Goal: Task Accomplishment & Management: Use online tool/utility

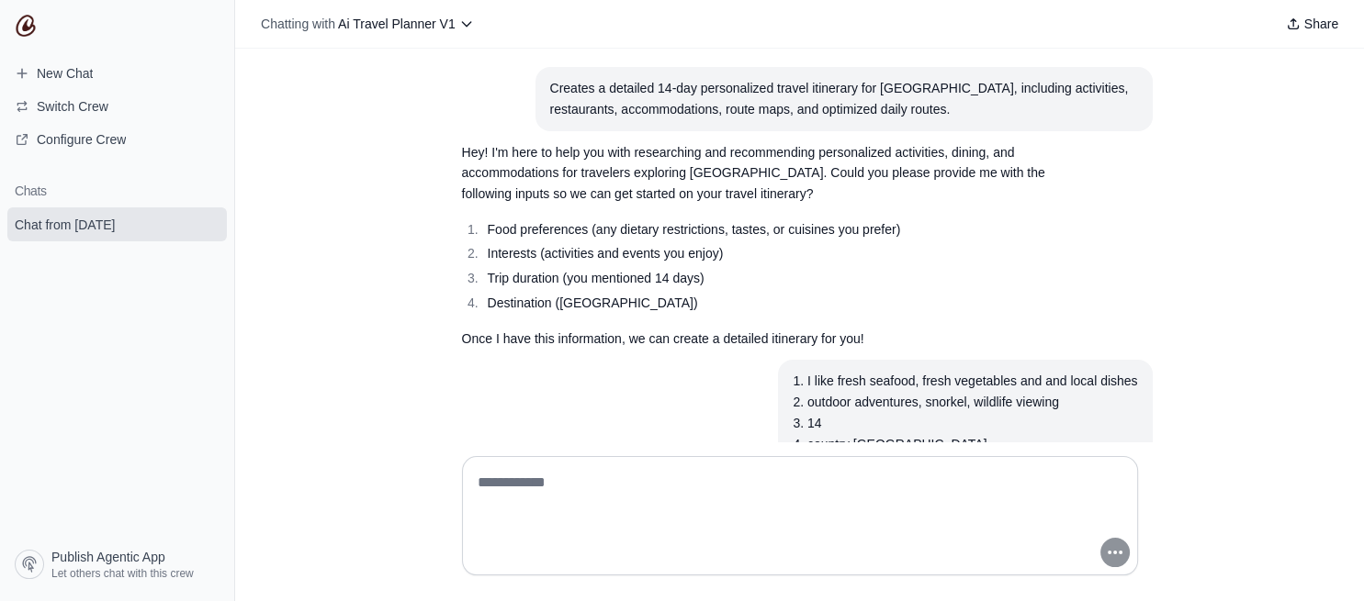
scroll to position [125, 0]
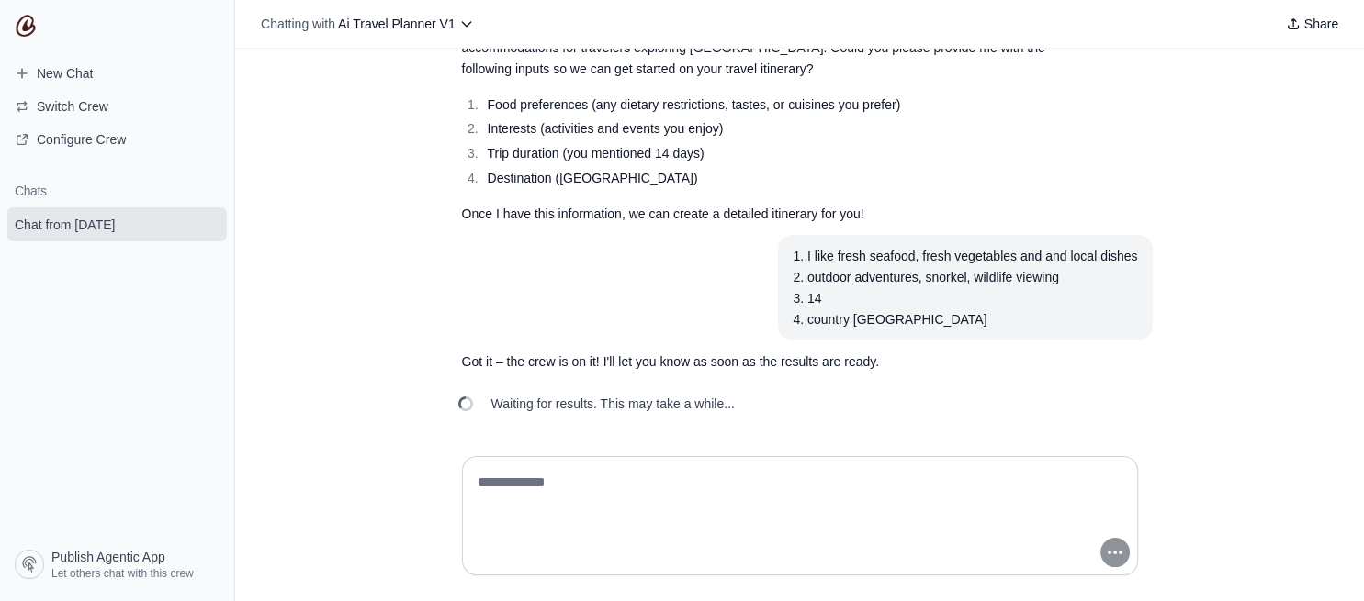
click at [619, 357] on p "Got it – the crew is on it! I'll let you know as soon as the results are ready." at bounding box center [756, 362] width 588 height 21
click at [108, 140] on span "Configure Crew" at bounding box center [81, 139] width 89 height 18
click at [597, 419] on div "Waiting for results. This may take a while..." at bounding box center [598, 404] width 302 height 40
click at [638, 397] on span "Waiting for results. This may take a while..." at bounding box center [612, 404] width 243 height 18
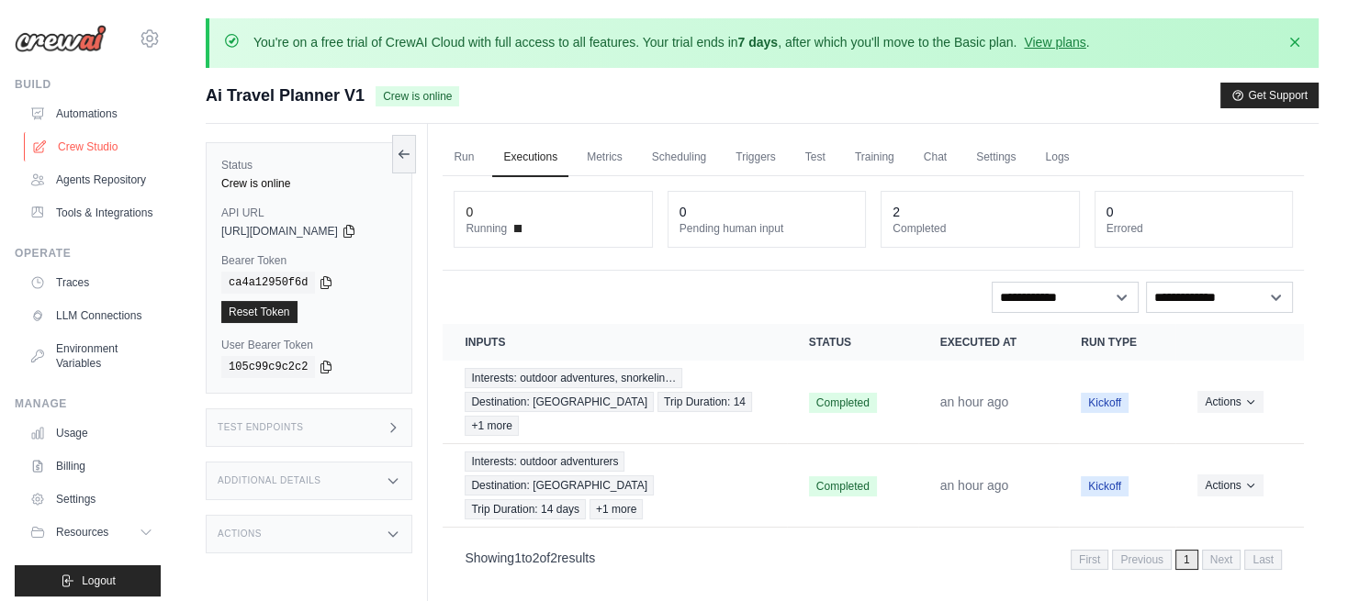
click at [114, 150] on link "Crew Studio" at bounding box center [93, 146] width 139 height 29
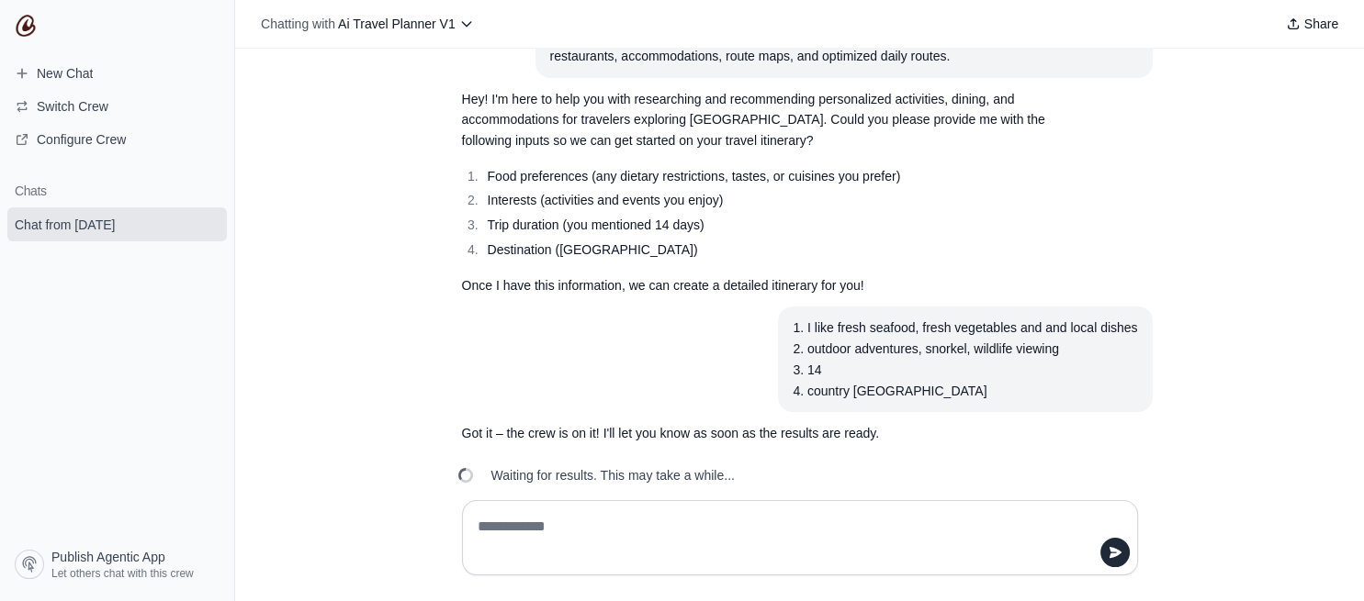
scroll to position [81, 0]
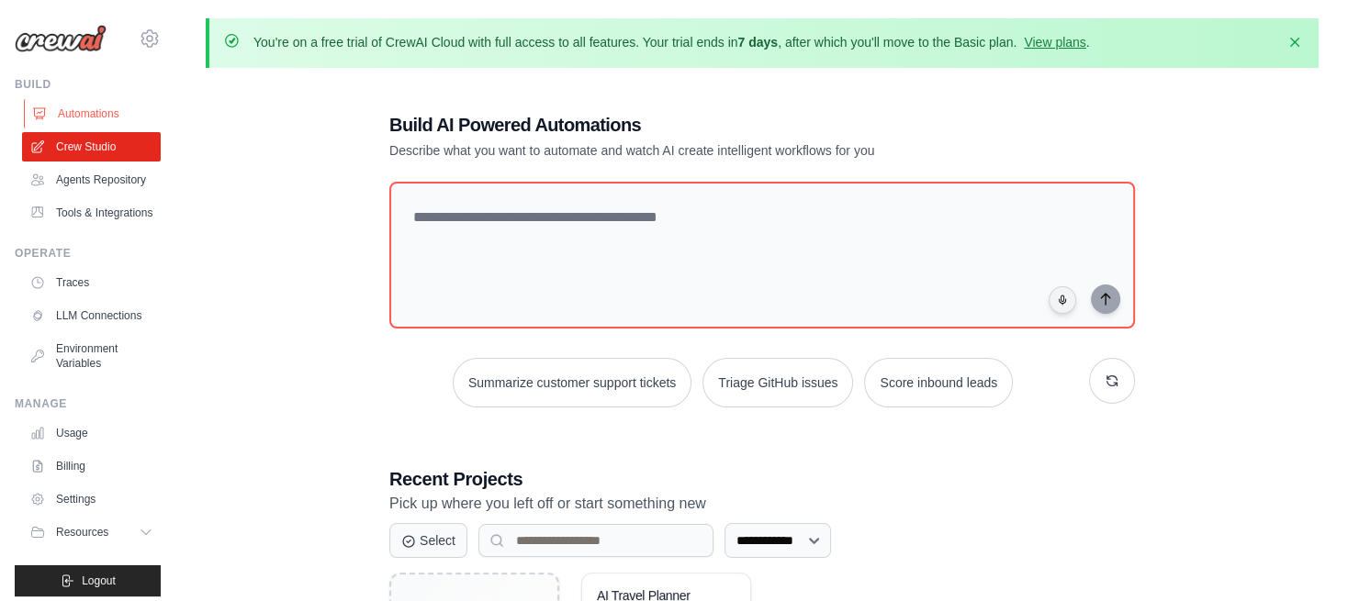
click at [91, 110] on link "Automations" at bounding box center [93, 113] width 139 height 29
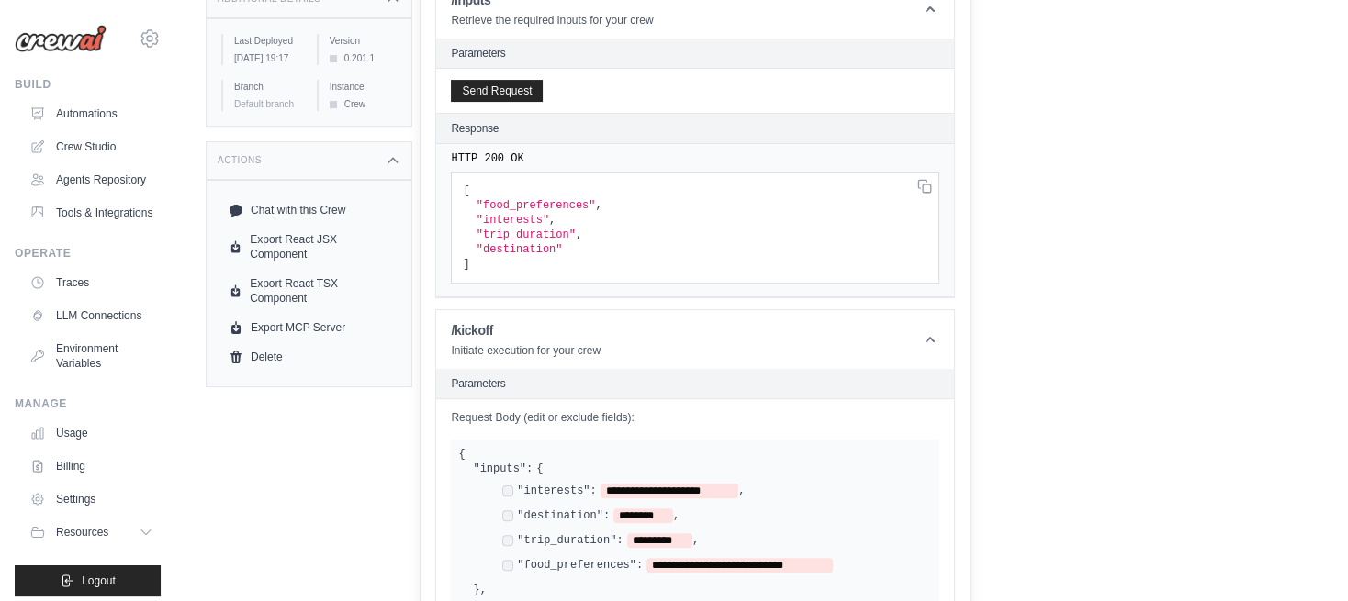
scroll to position [453, 0]
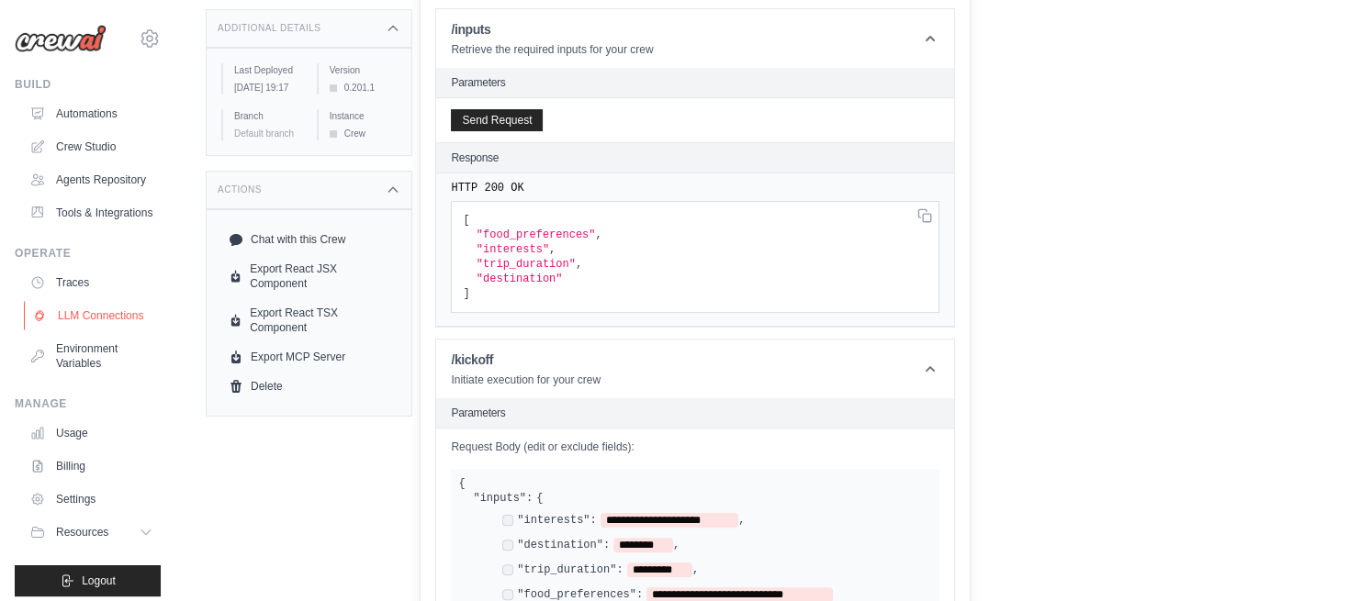
click at [90, 331] on link "LLM Connections" at bounding box center [93, 315] width 139 height 29
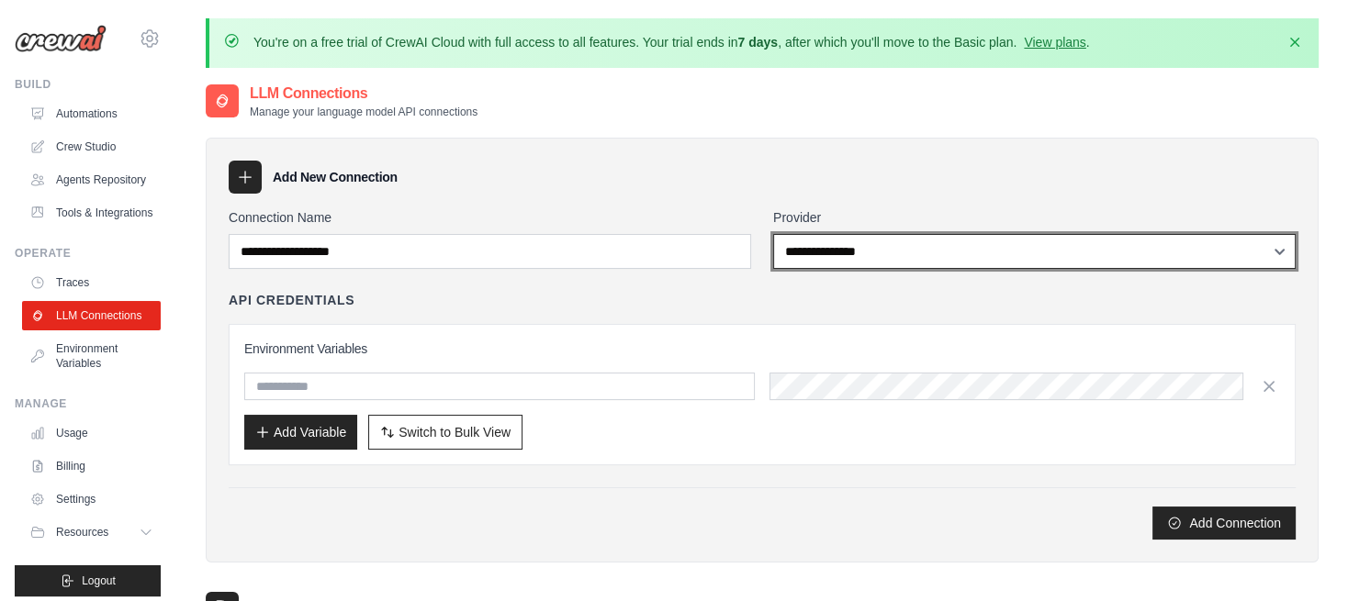
click at [1278, 253] on select "**********" at bounding box center [1034, 251] width 523 height 35
select select "******"
click at [773, 234] on select "**********" at bounding box center [1034, 251] width 523 height 35
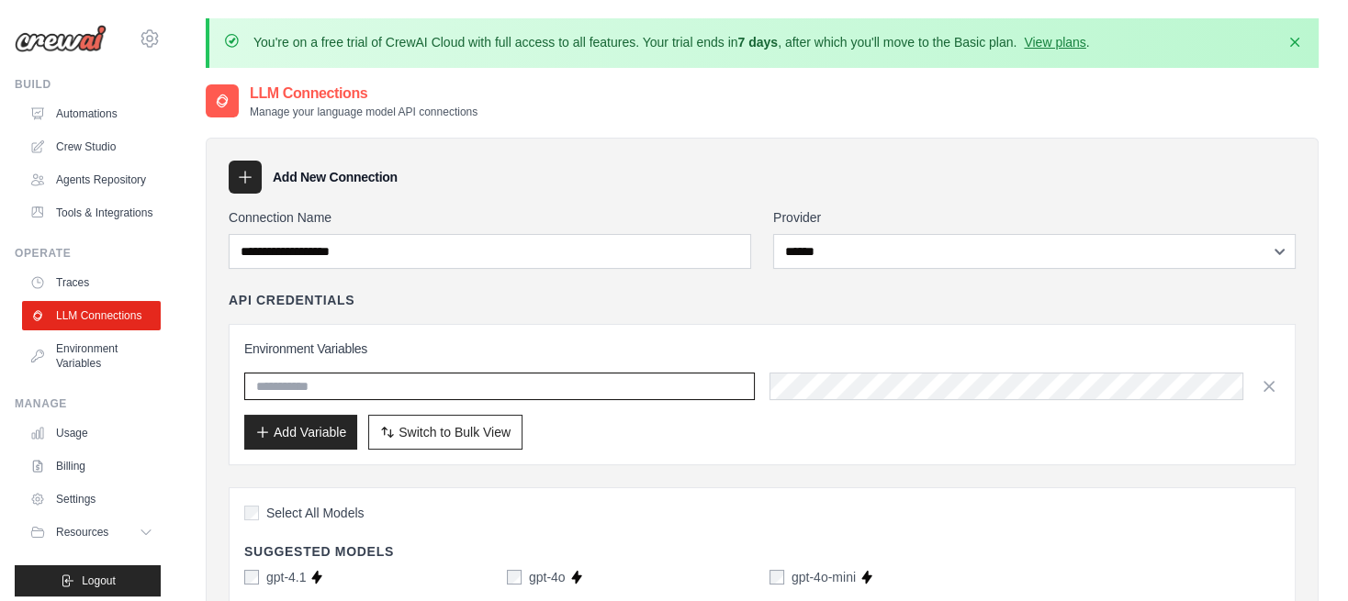
click at [377, 387] on input "text" at bounding box center [499, 387] width 511 height 28
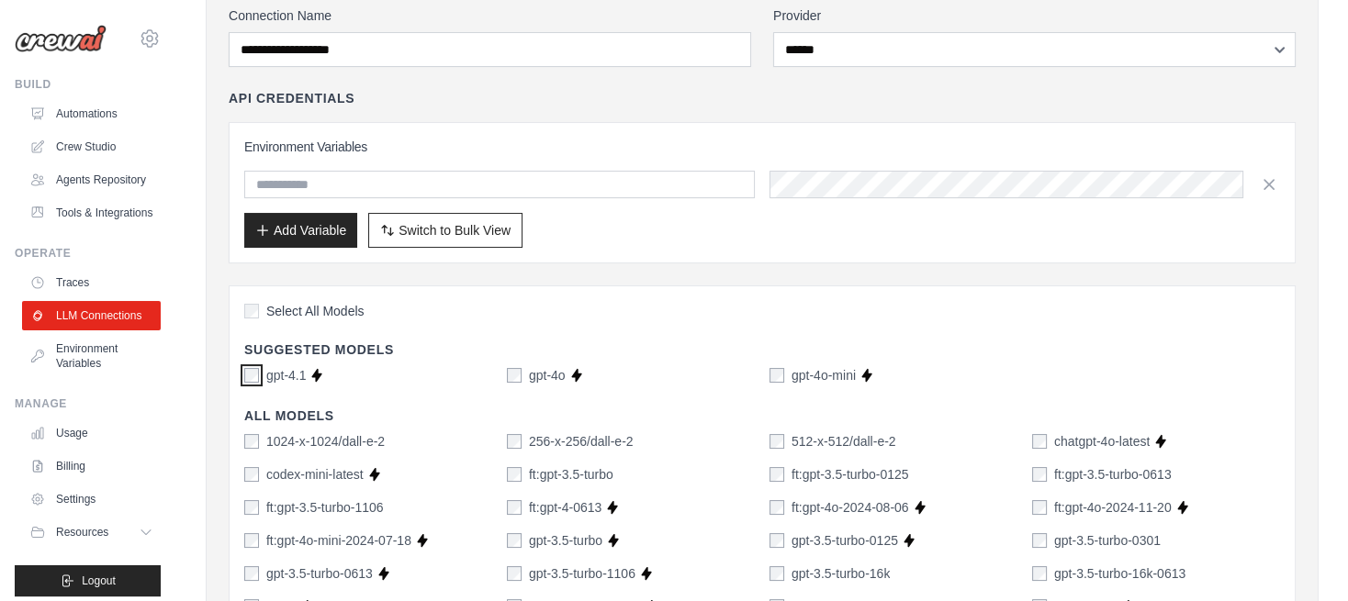
scroll to position [102, 0]
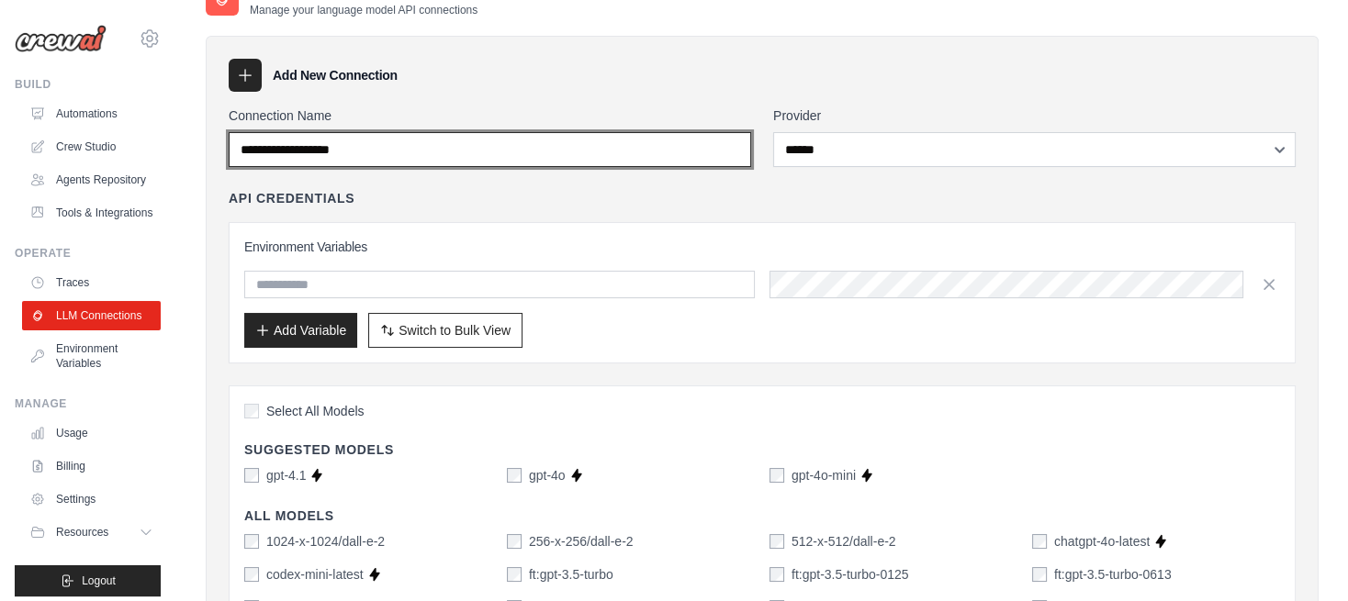
click at [404, 140] on input "Connection Name" at bounding box center [490, 149] width 523 height 35
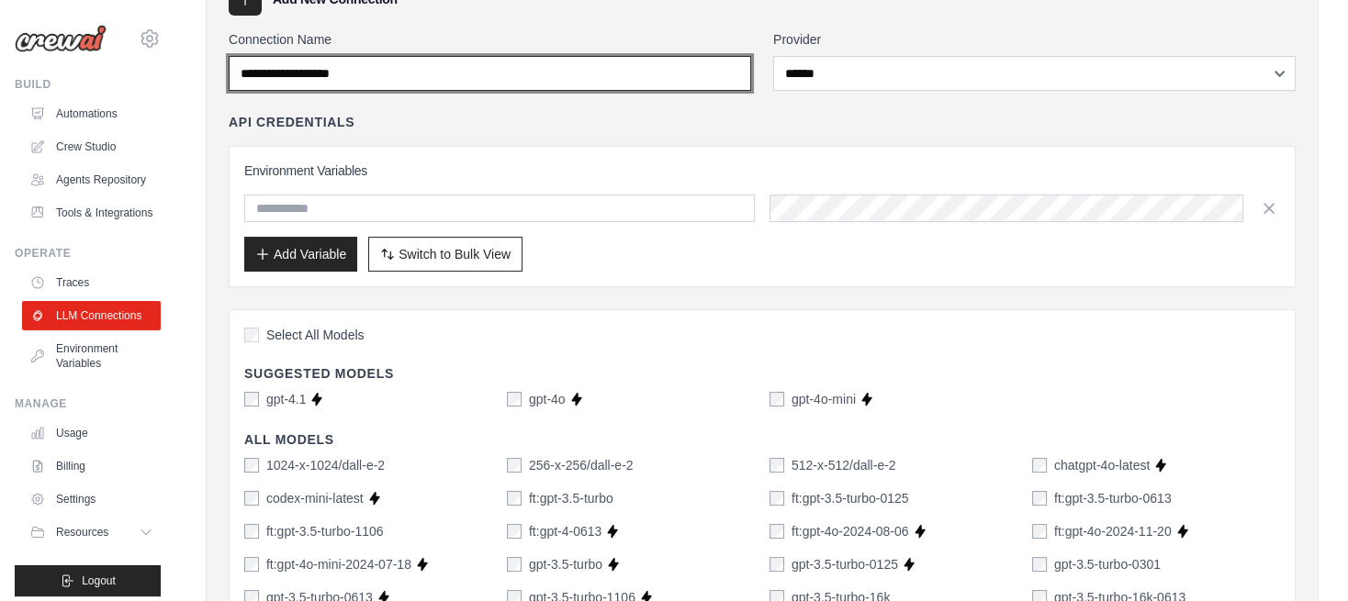
scroll to position [0, 0]
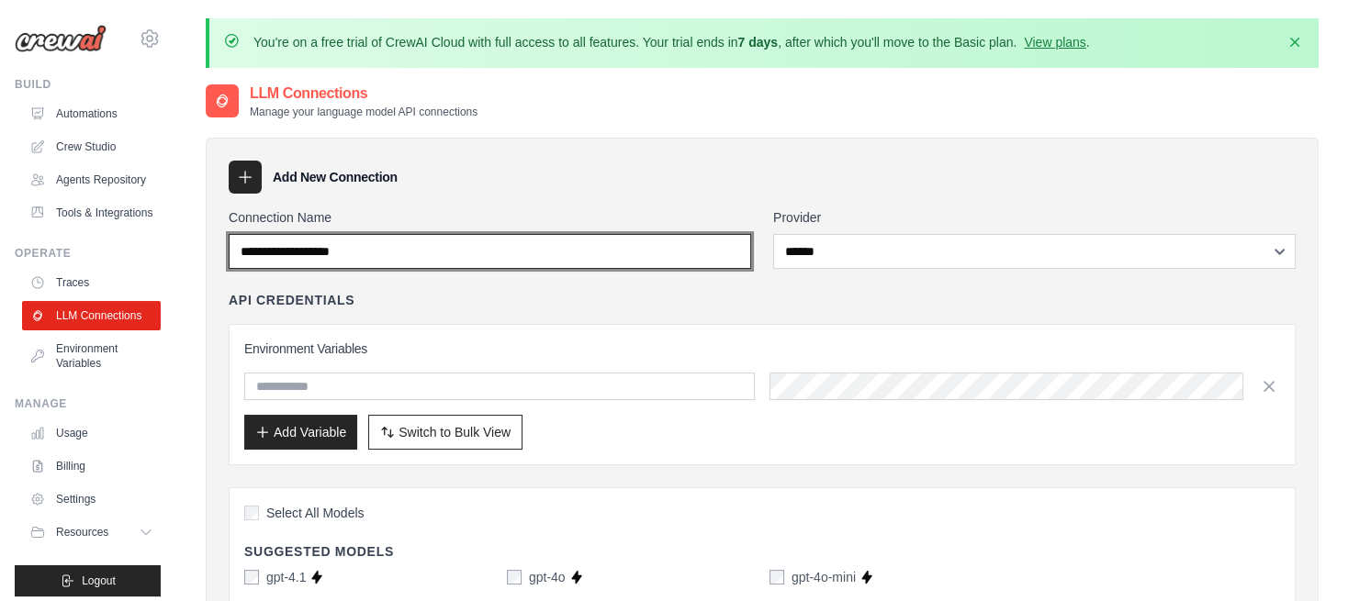
click at [390, 249] on input "Connection Name" at bounding box center [490, 251] width 523 height 35
type input "***"
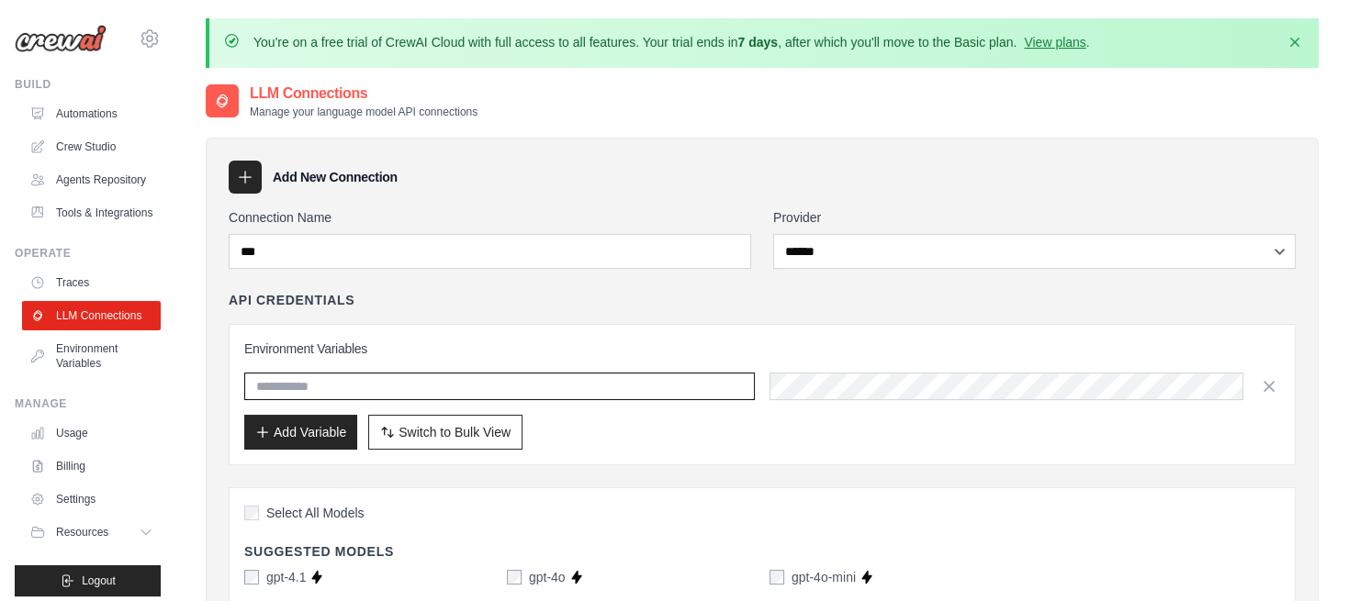
click at [351, 380] on input "text" at bounding box center [499, 387] width 511 height 28
paste input "**********"
type input "**********"
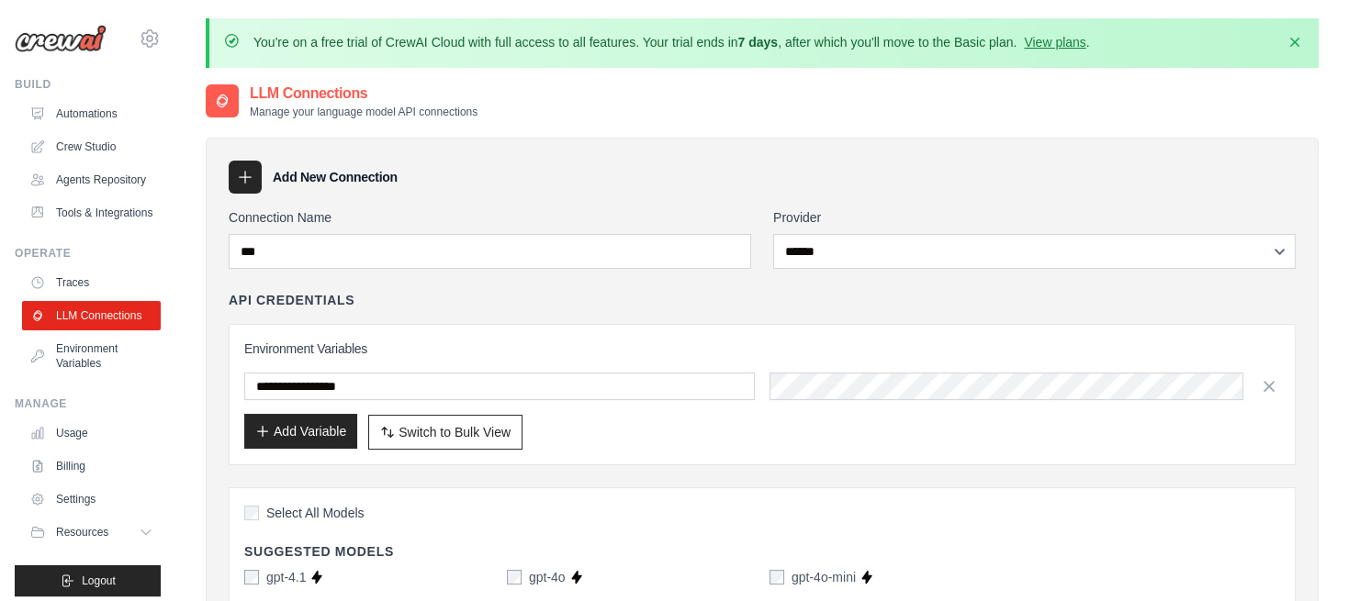
click at [317, 434] on button "Add Variable" at bounding box center [300, 431] width 113 height 35
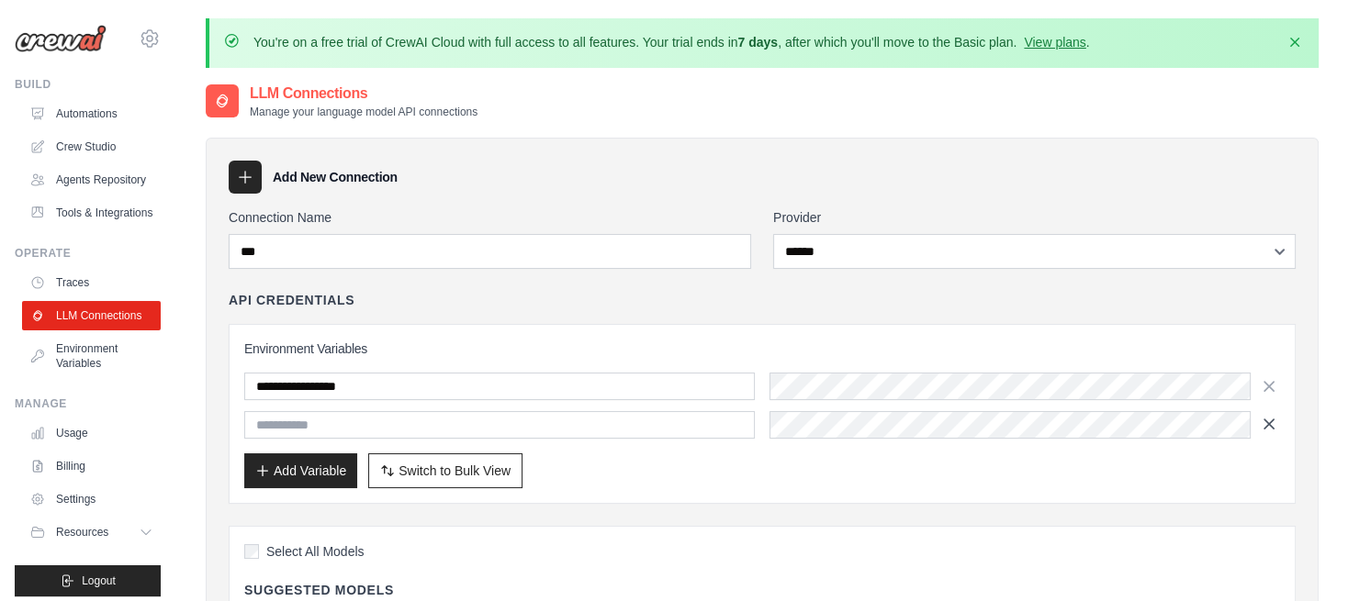
click at [1269, 426] on icon "button" at bounding box center [1269, 424] width 18 height 18
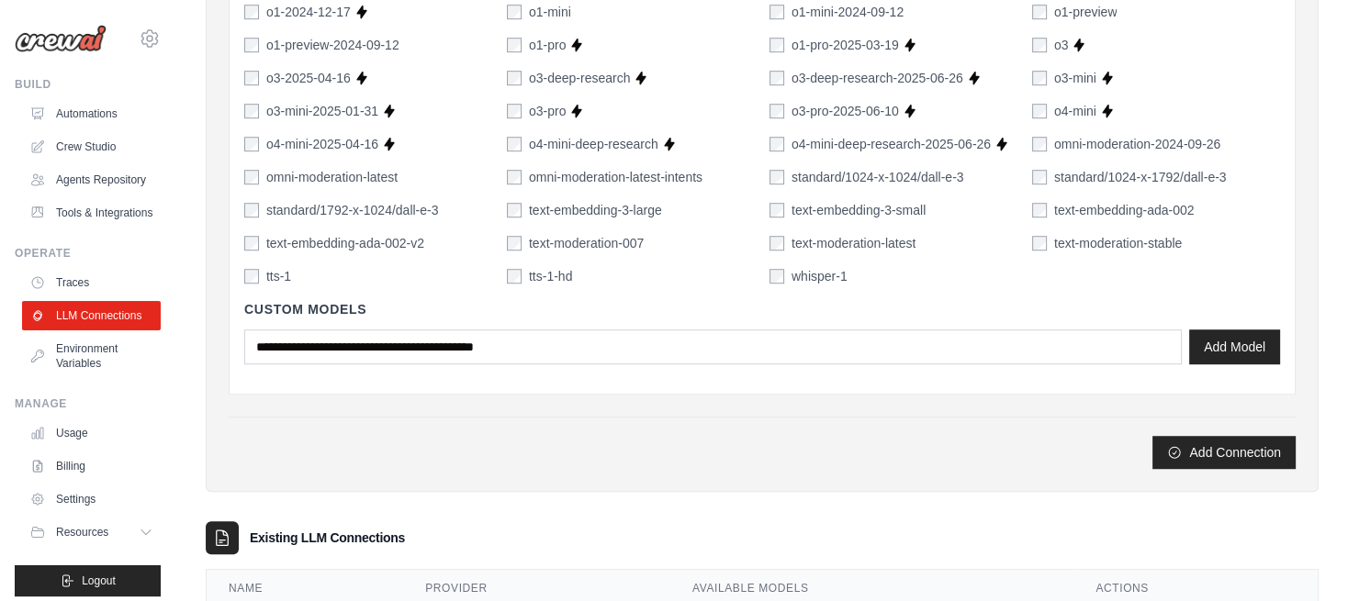
scroll to position [1457, 0]
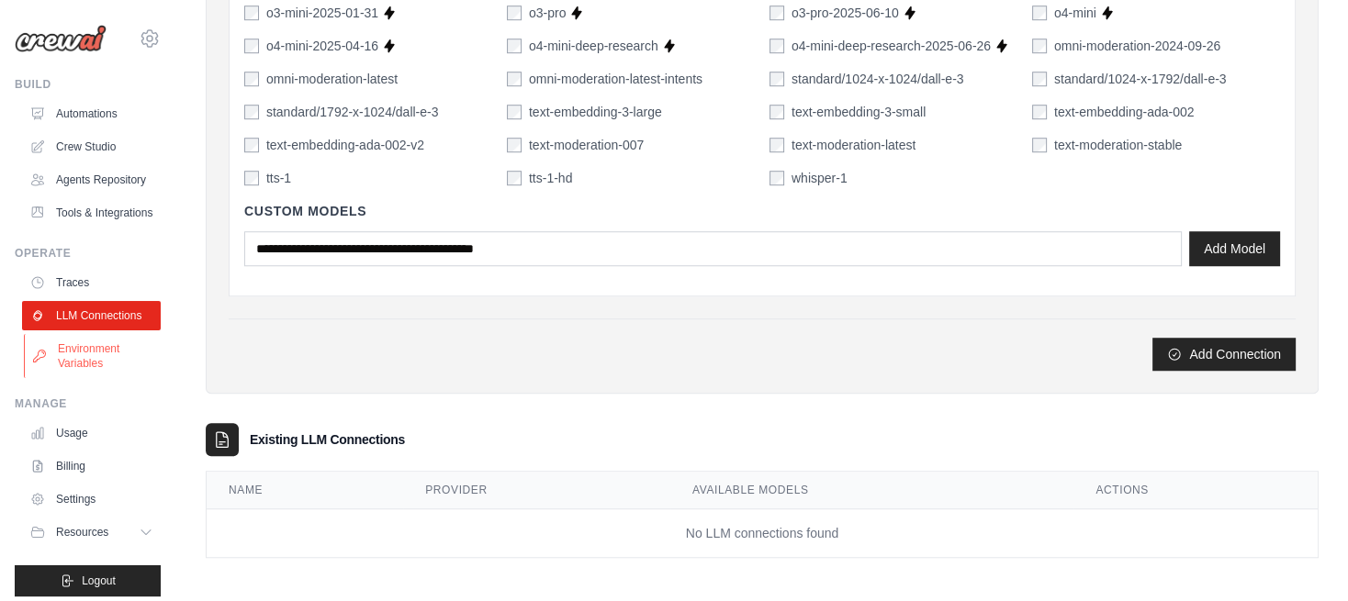
click at [62, 378] on link "Environment Variables" at bounding box center [93, 356] width 139 height 44
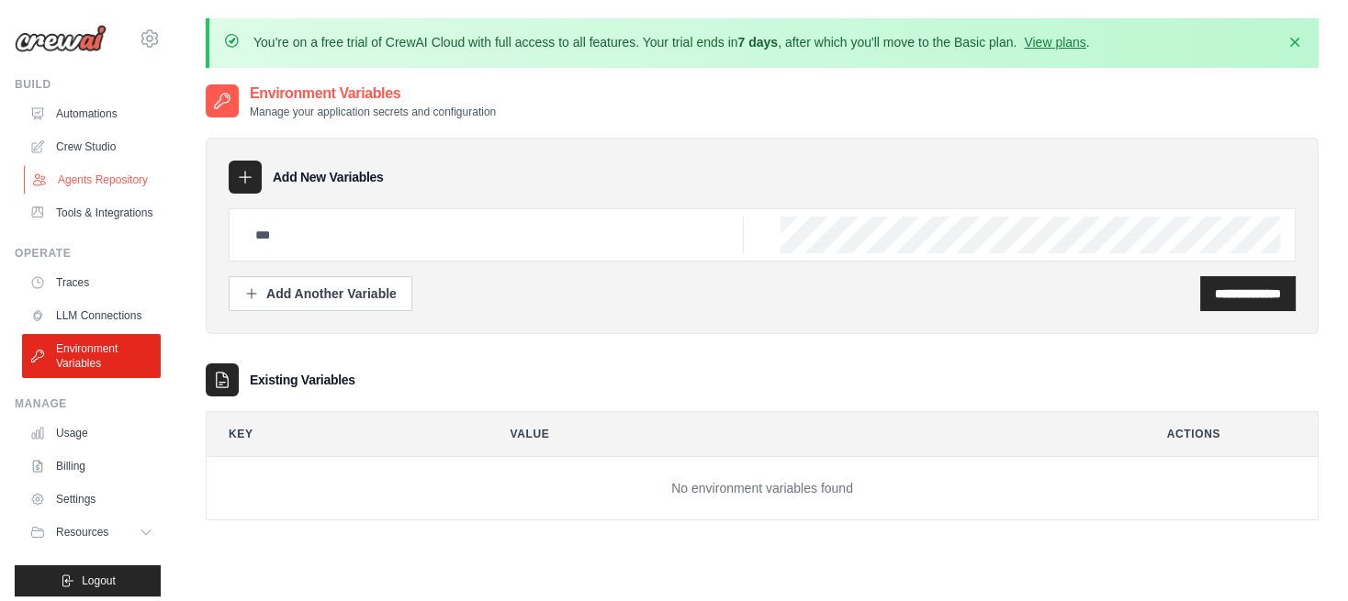
click at [78, 188] on link "Agents Repository" at bounding box center [93, 179] width 139 height 29
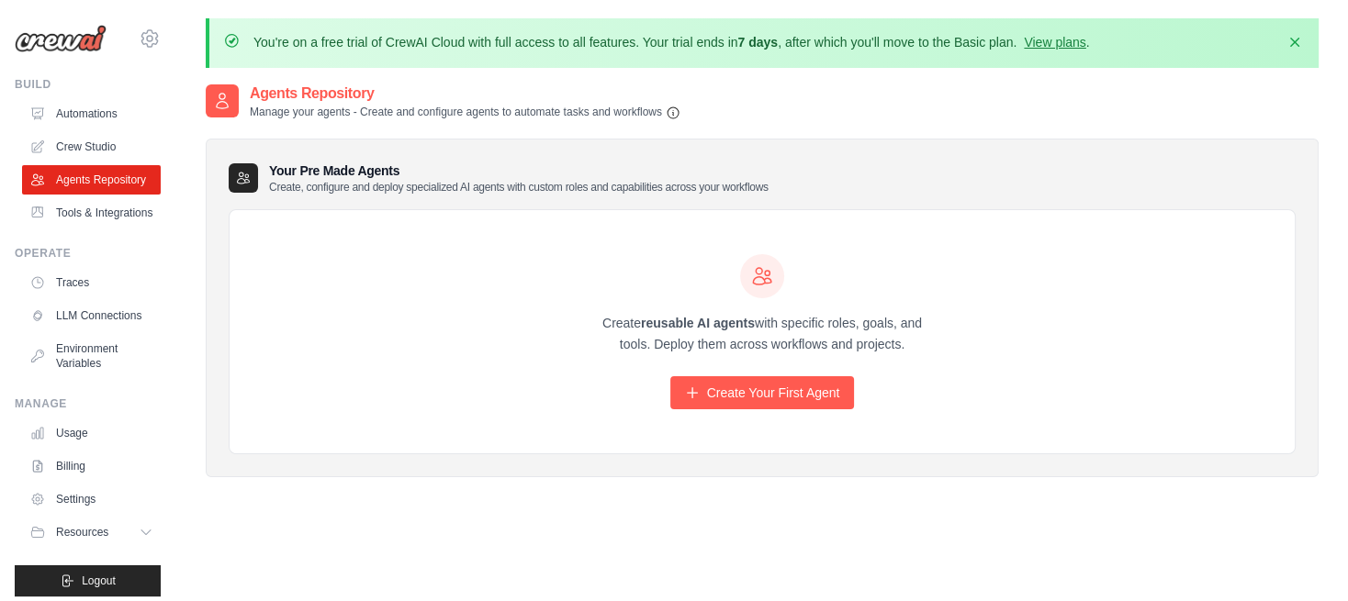
drag, startPoint x: 906, startPoint y: 344, endPoint x: 543, endPoint y: 316, distance: 364.8
click at [543, 316] on div "Create reusable AI agents with specific roles, goals, and tools. Deploy them ac…" at bounding box center [762, 332] width 1065 height 244
click at [84, 228] on link "Tools & Integrations" at bounding box center [93, 212] width 139 height 29
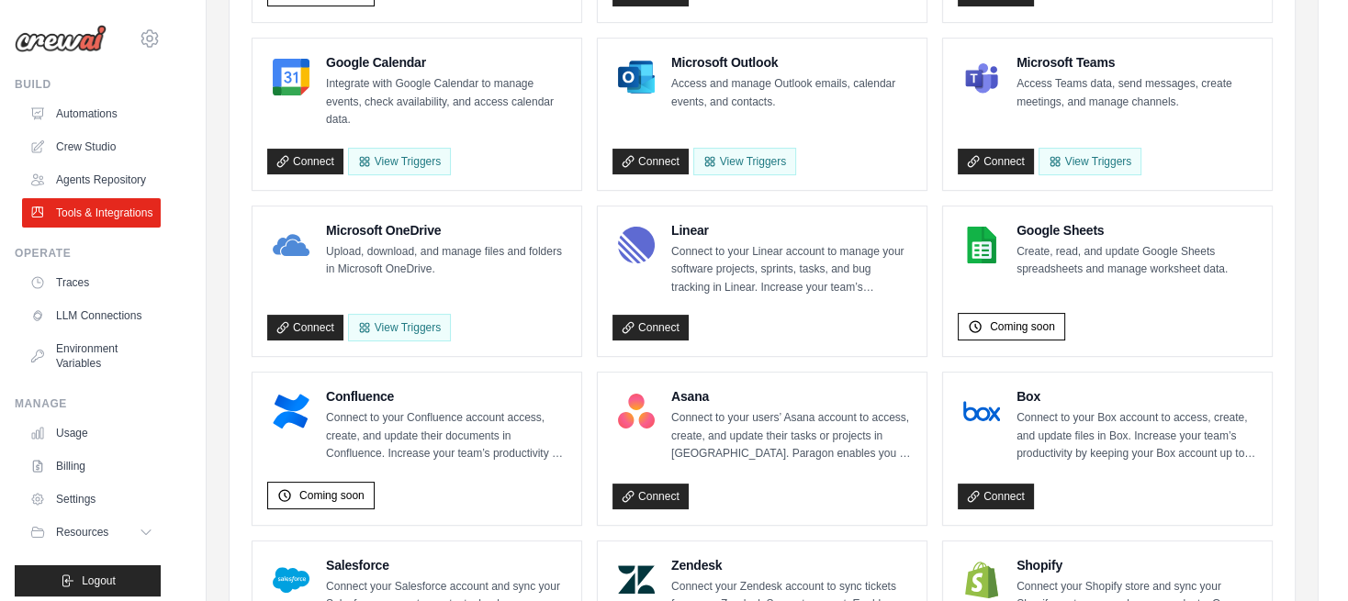
scroll to position [447, 0]
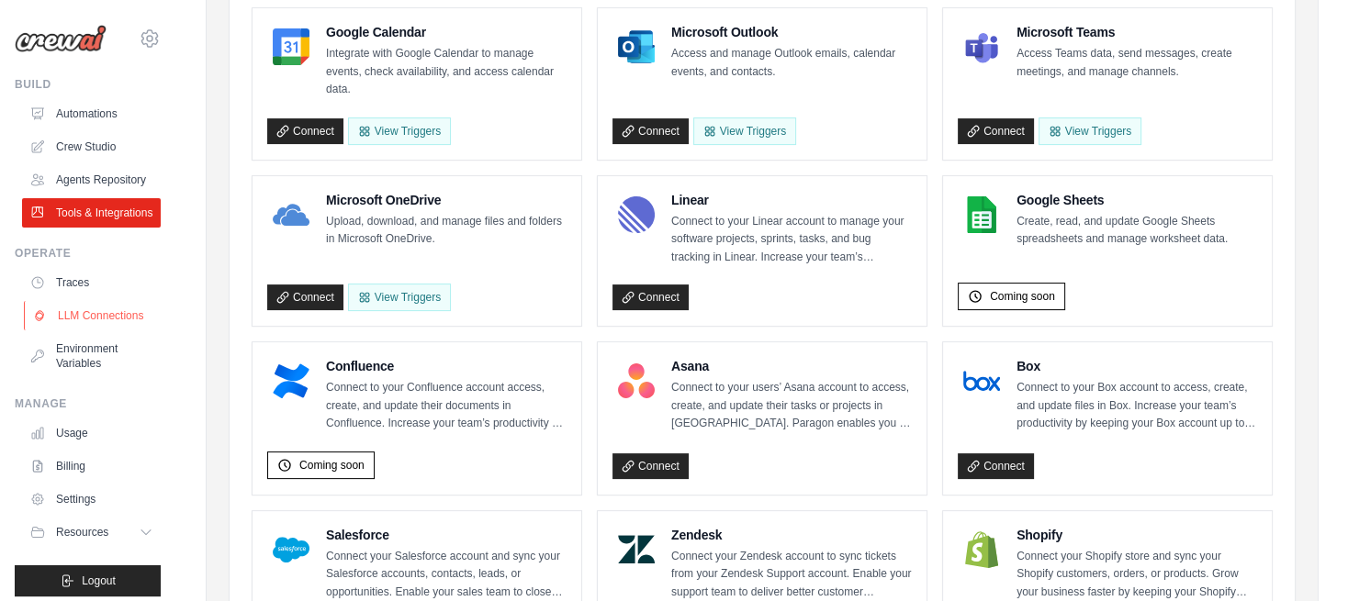
click at [99, 331] on link "LLM Connections" at bounding box center [93, 315] width 139 height 29
select select "******"
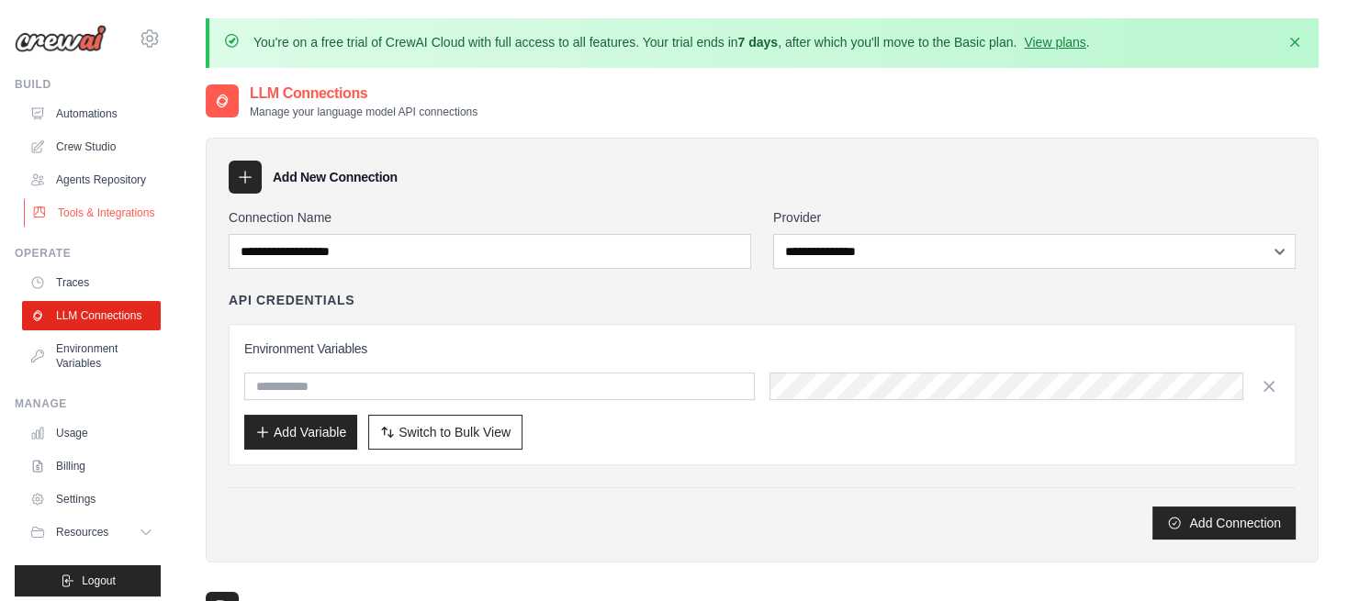
click at [86, 228] on link "Tools & Integrations" at bounding box center [93, 212] width 139 height 29
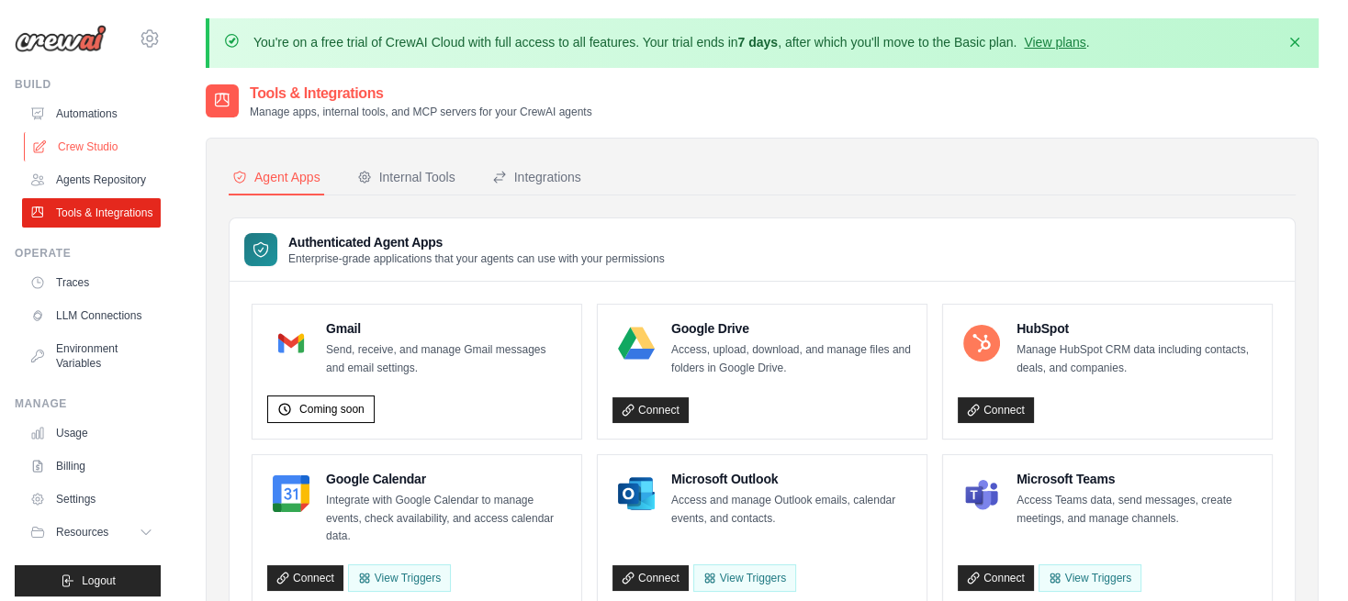
click at [107, 147] on link "Crew Studio" at bounding box center [93, 146] width 139 height 29
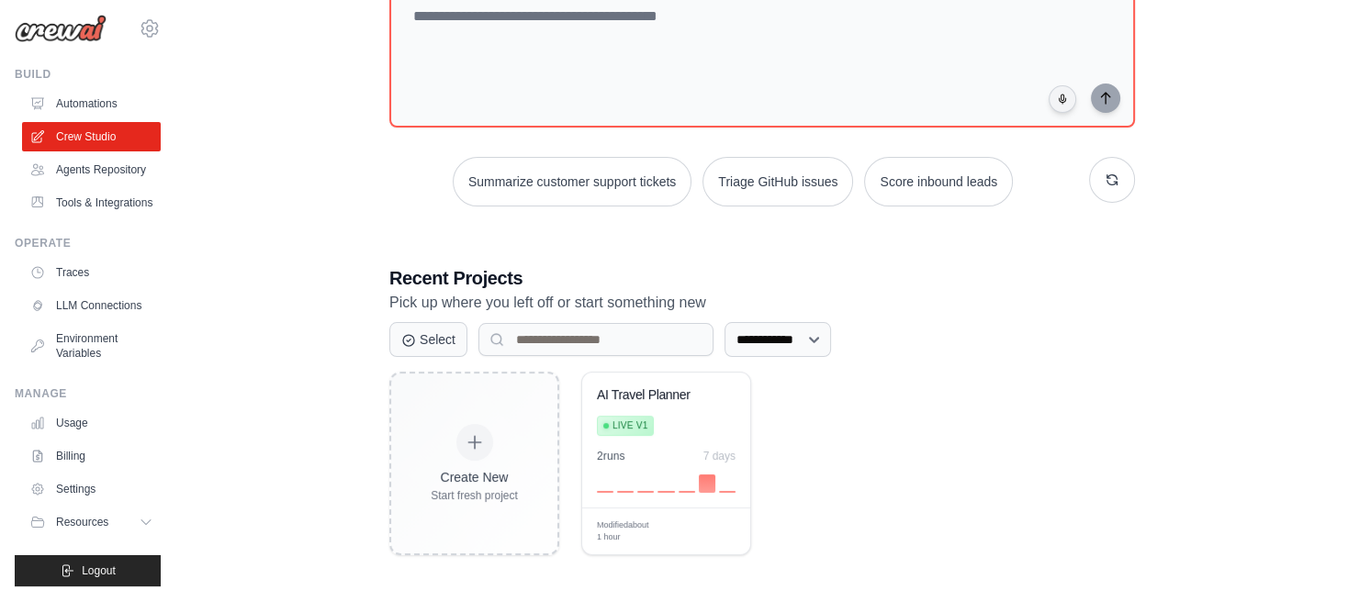
scroll to position [53, 0]
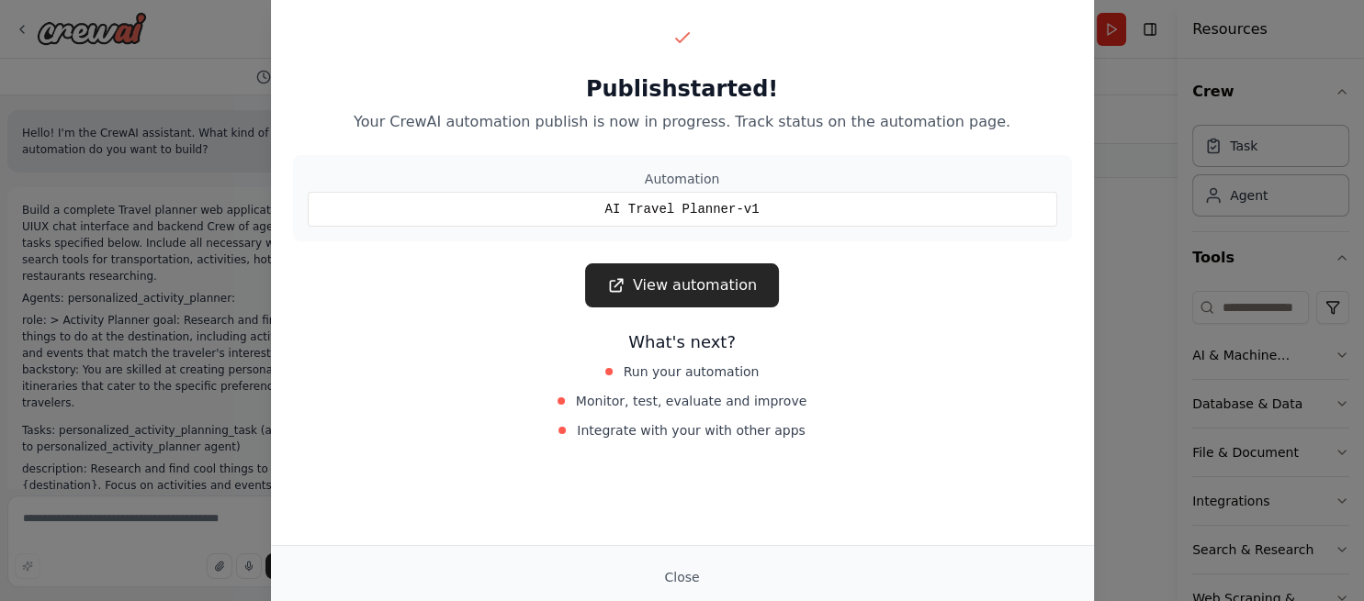
scroll to position [10020, 0]
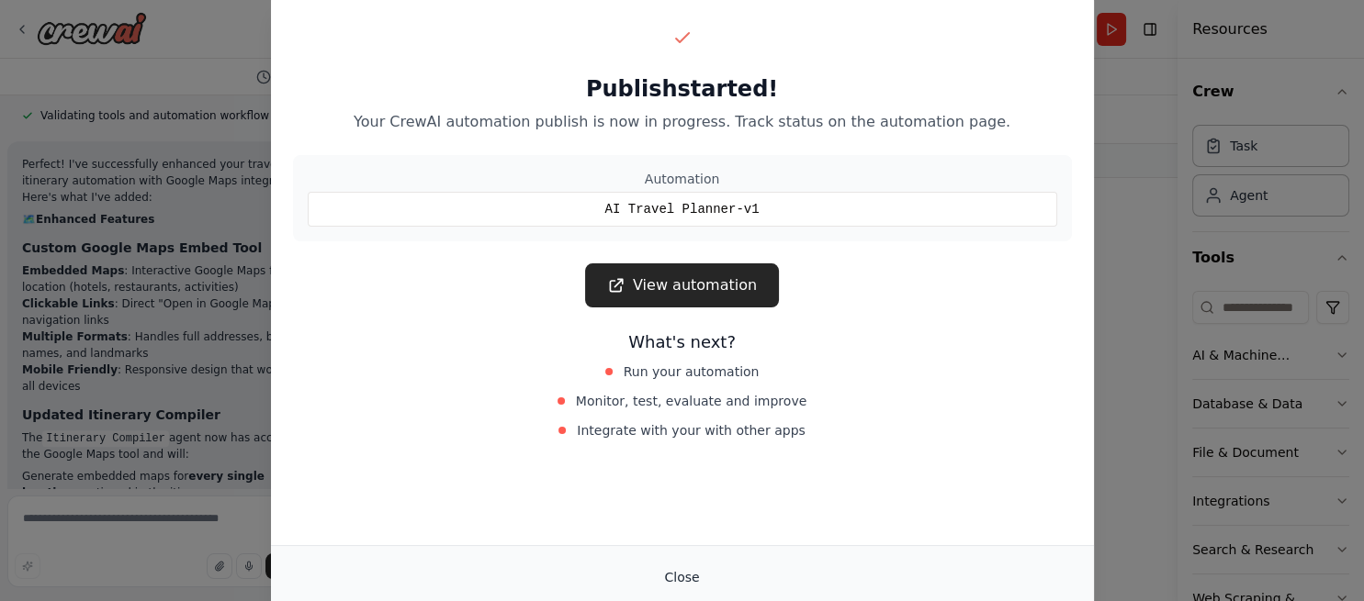
click at [689, 572] on button "Close" at bounding box center [681, 577] width 64 height 33
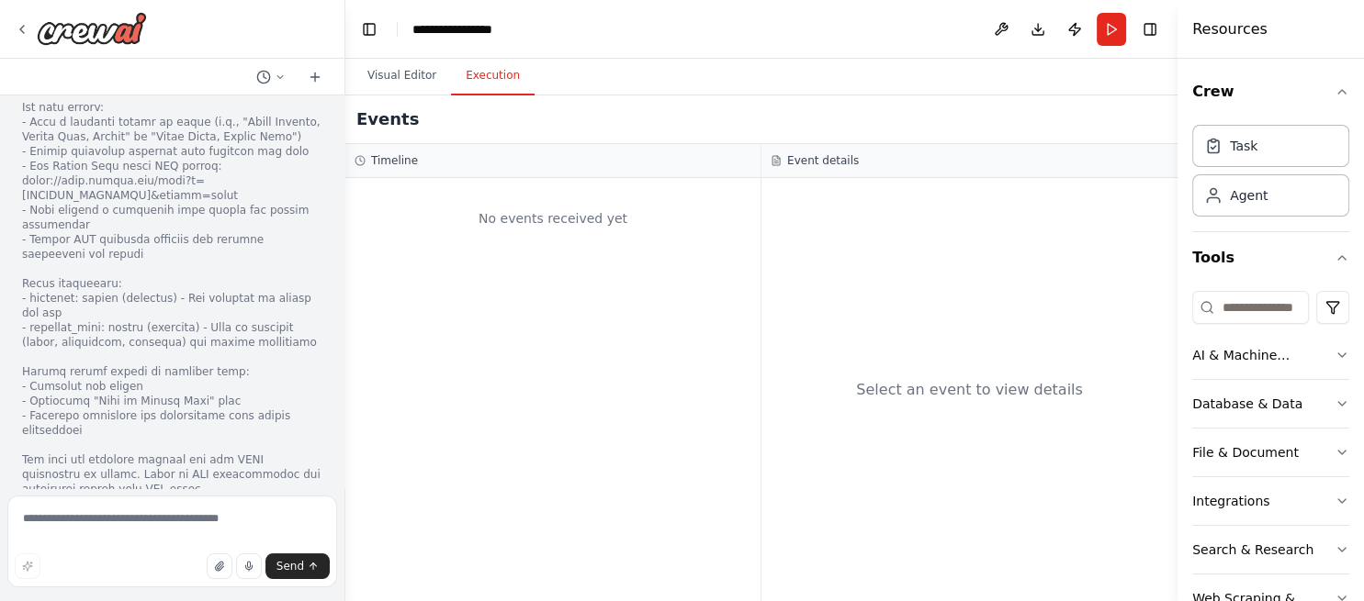
scroll to position [9102, 0]
